Goal: Information Seeking & Learning: Understand process/instructions

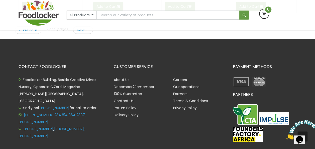
scroll to position [779, 0]
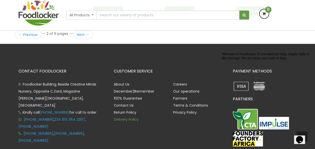
click at [130, 117] on link "Delivery Policy" at bounding box center [126, 119] width 25 height 5
